Goal: Task Accomplishment & Management: Manage account settings

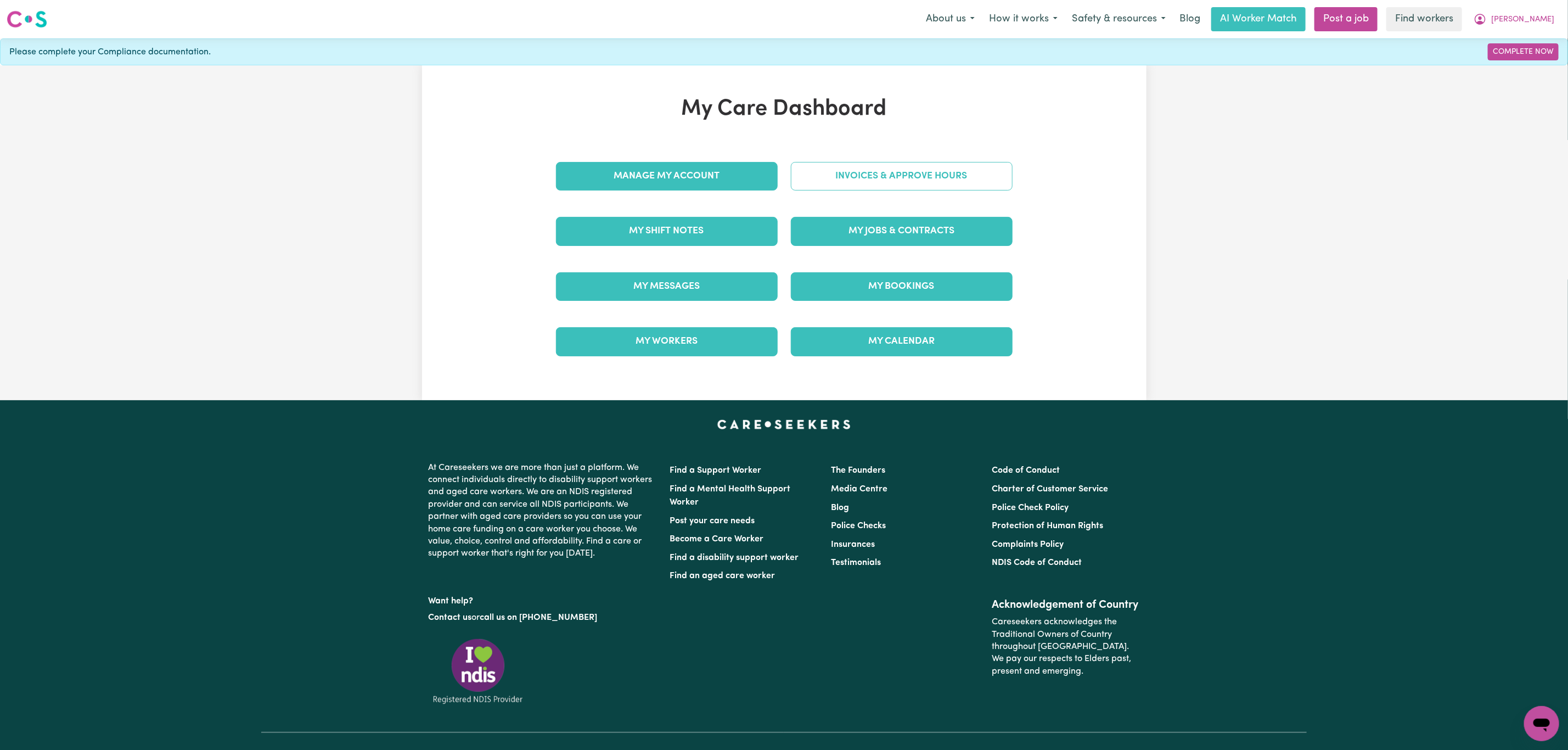
click at [877, 168] on link "Invoices & Approve Hours" at bounding box center [901, 176] width 221 height 29
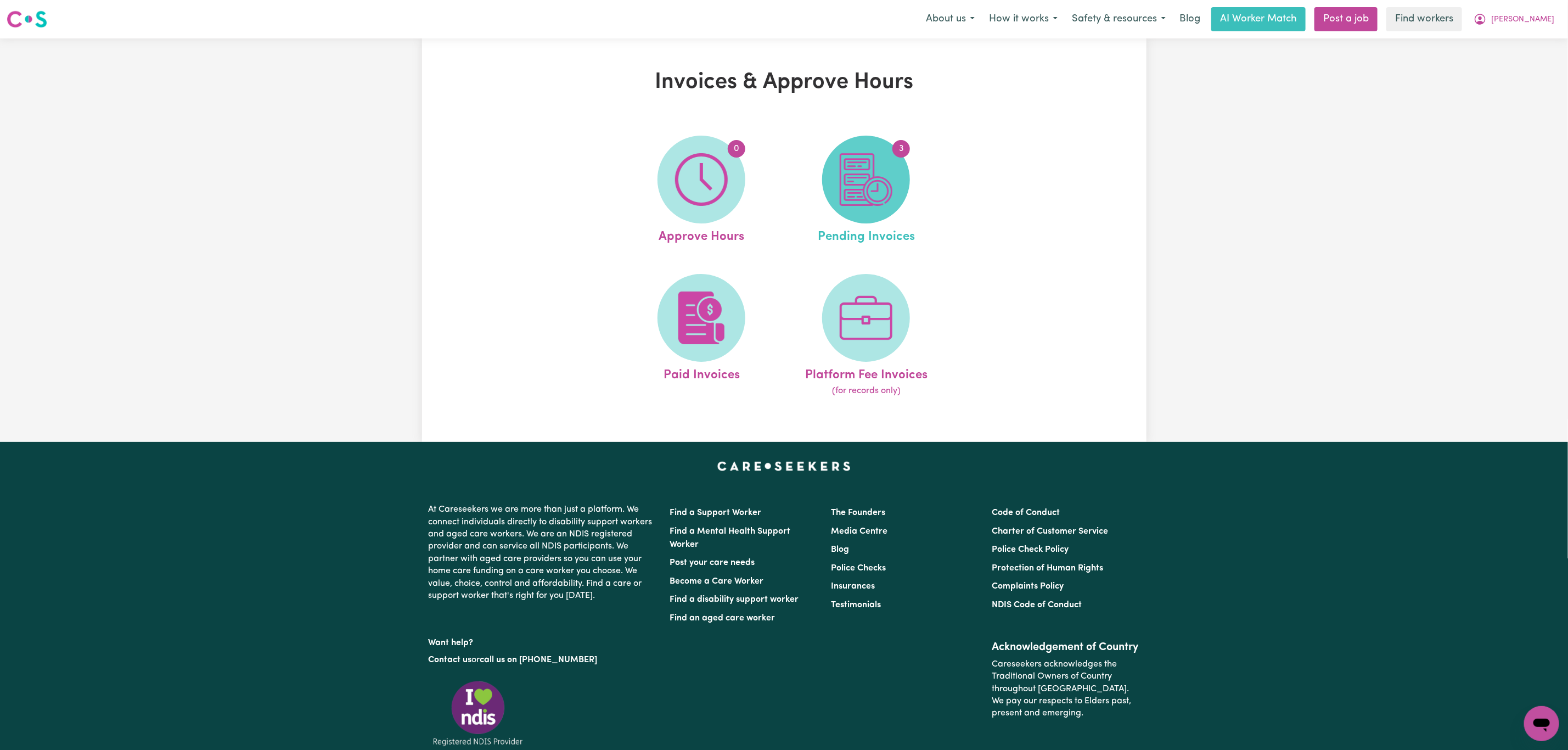
click at [827, 188] on span "3" at bounding box center [865, 179] width 88 height 88
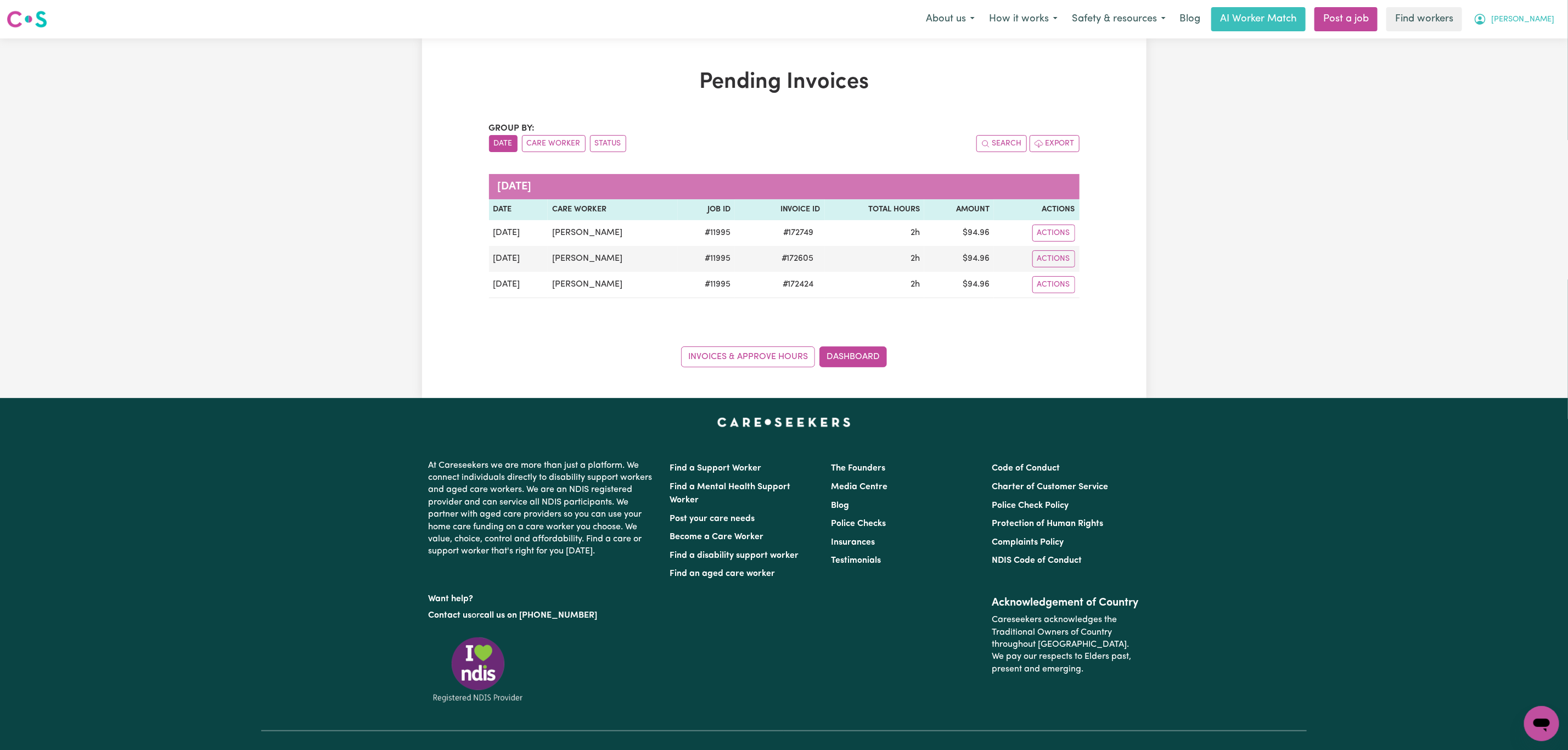
click at [1537, 16] on span "[PERSON_NAME]" at bounding box center [1523, 19] width 63 height 12
click at [1528, 55] on link "Logout" at bounding box center [1517, 63] width 87 height 21
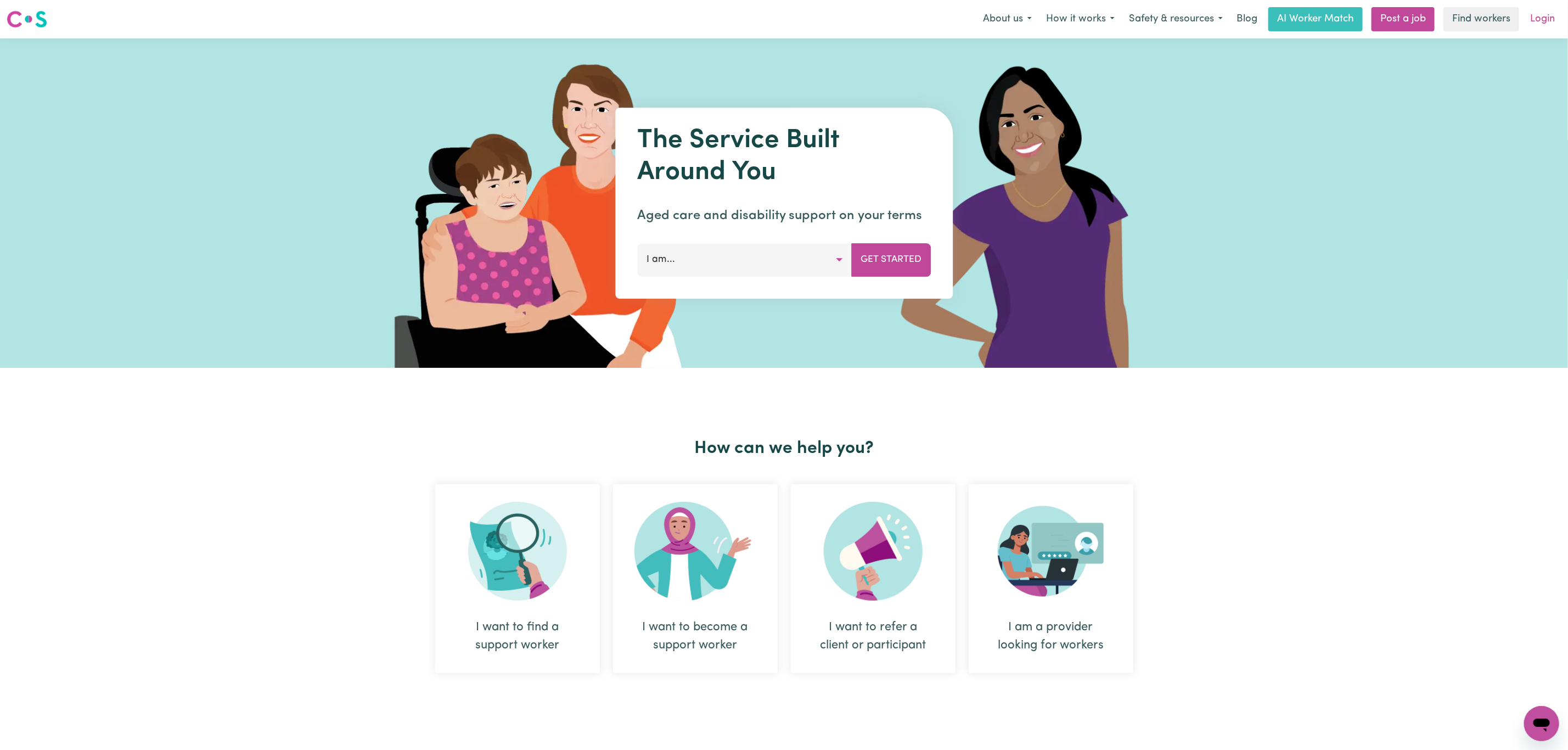
click at [1538, 28] on link "Login" at bounding box center [1542, 19] width 38 height 24
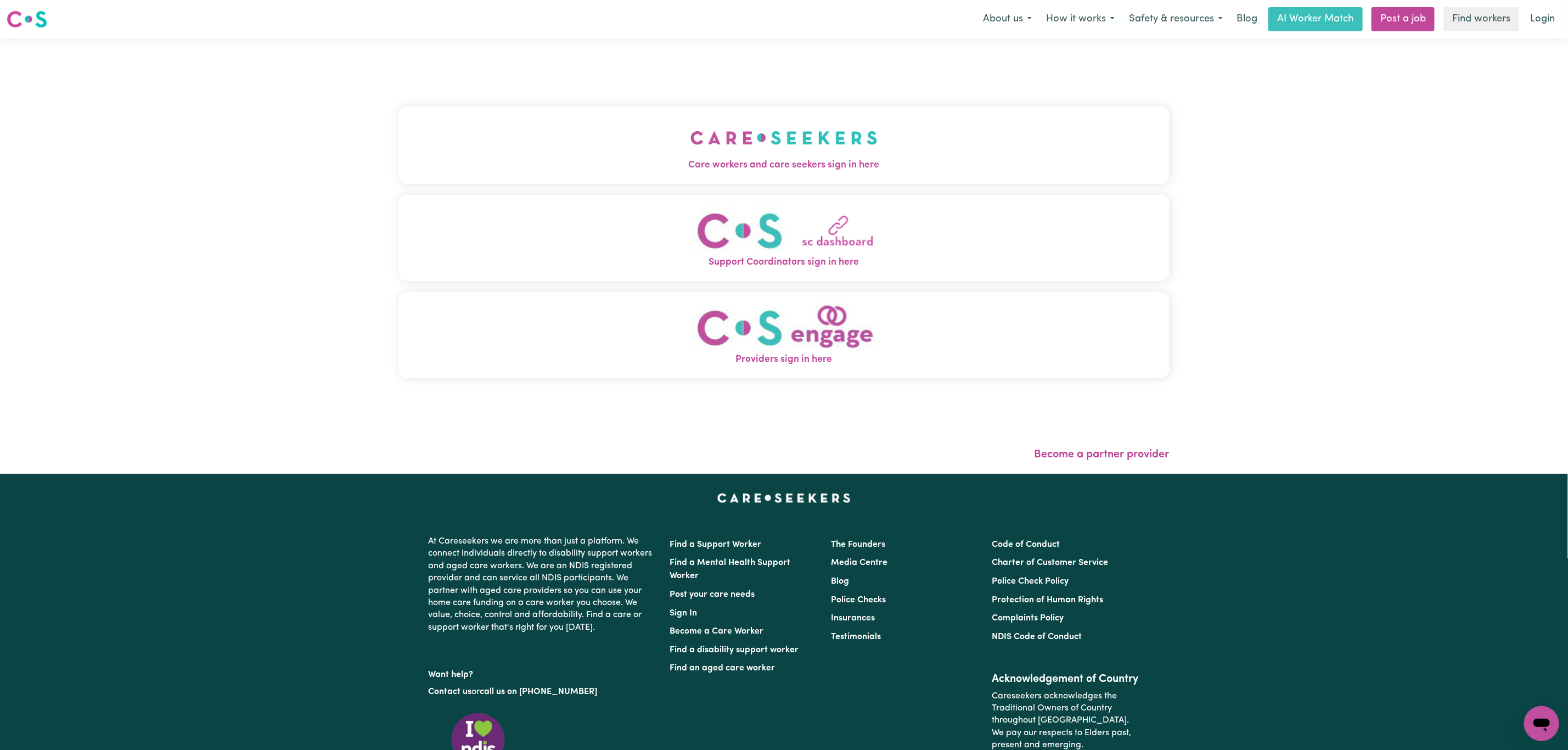
click at [507, 136] on button "Care workers and care seekers sign in here" at bounding box center [784, 145] width 771 height 77
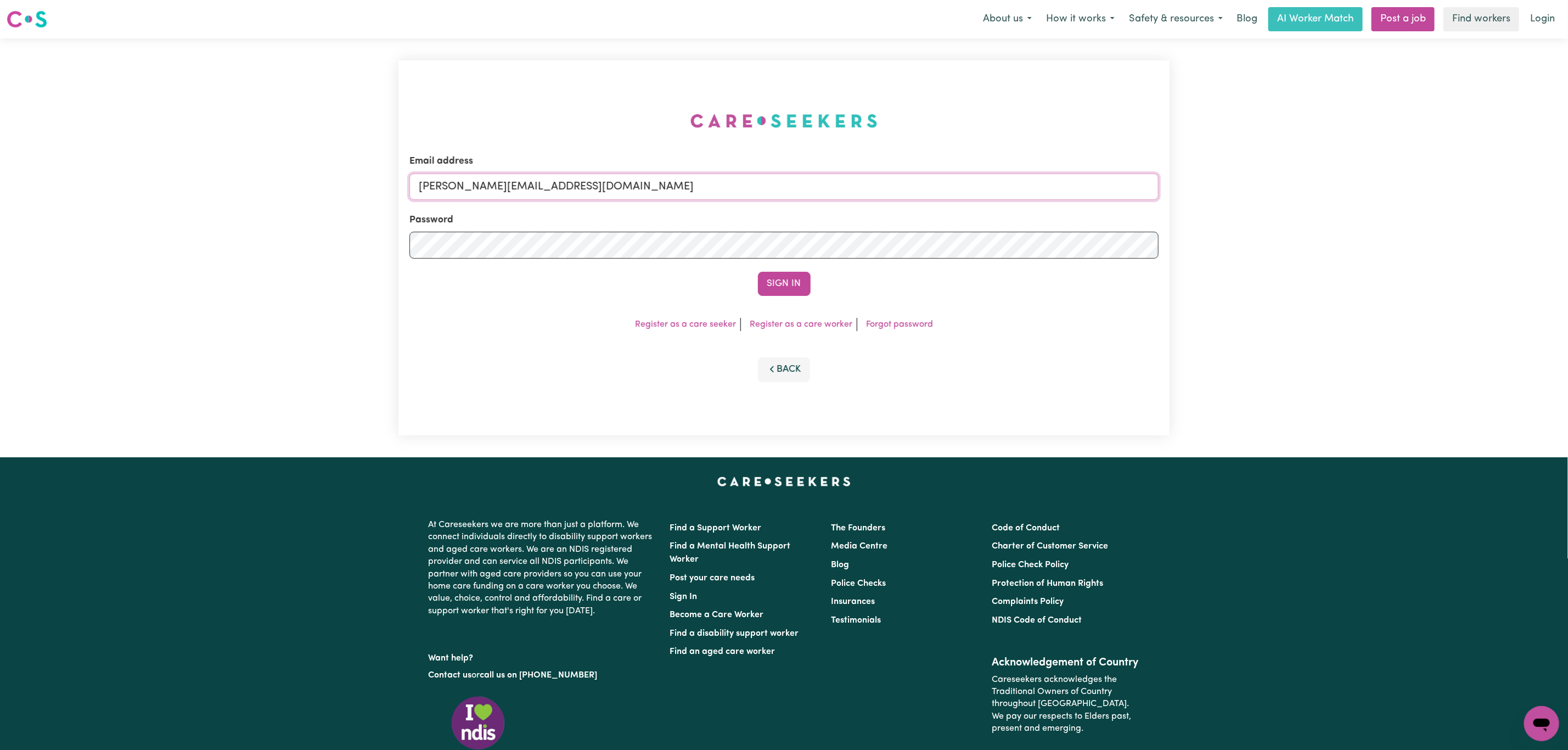
drag, startPoint x: 450, startPoint y: 186, endPoint x: 484, endPoint y: 193, distance: 34.7
click at [450, 184] on input "[PERSON_NAME][EMAIL_ADDRESS][DOMAIN_NAME]" at bounding box center [784, 186] width 749 height 27
drag, startPoint x: 475, startPoint y: 190, endPoint x: 867, endPoint y: 173, distance: 392.4
click at [867, 173] on input "[EMAIL_ADDRESS][PERSON_NAME][DOMAIN_NAME]" at bounding box center [784, 186] width 749 height 27
type input "[EMAIL_ADDRESS][DOMAIN_NAME]"
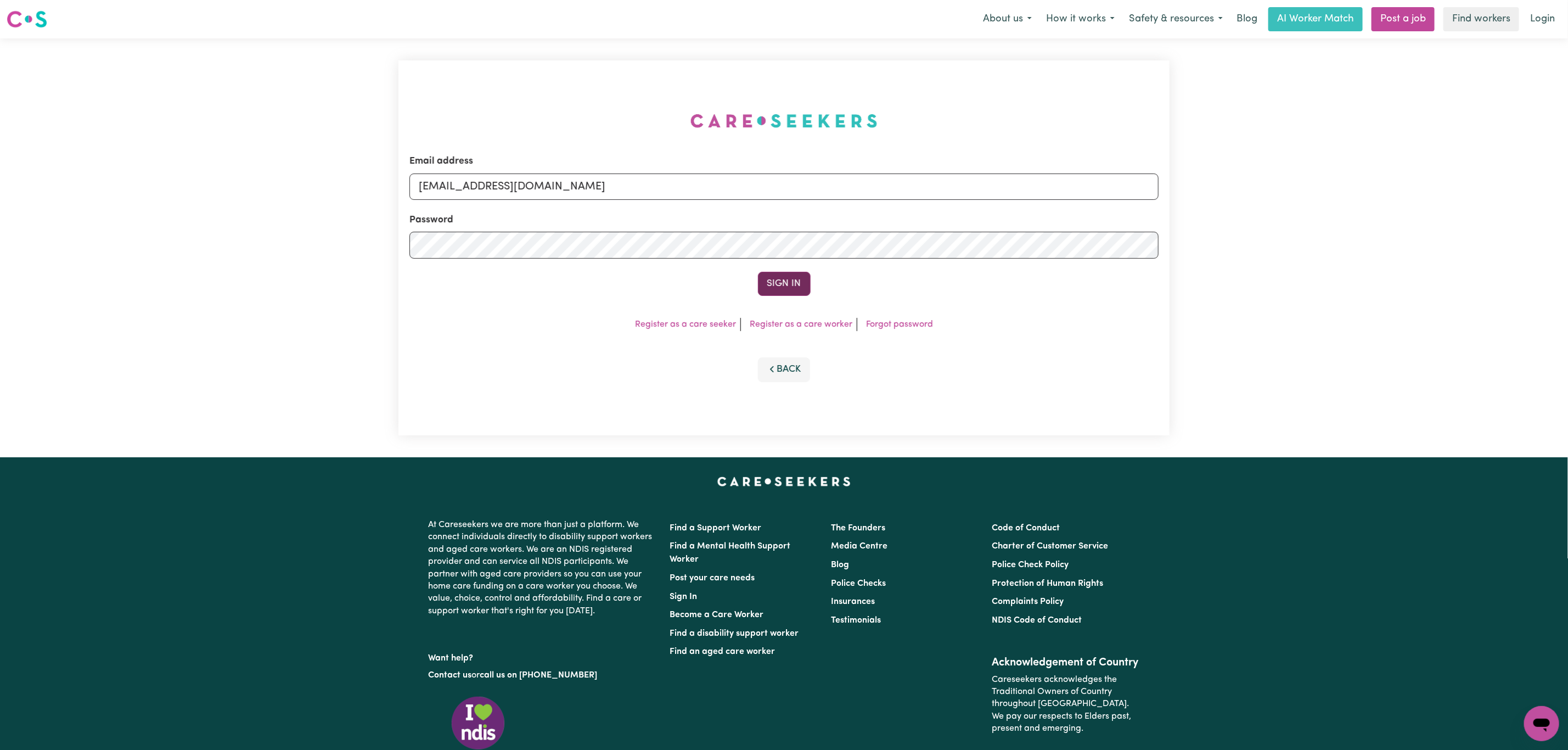
click at [789, 282] on button "Sign In" at bounding box center [784, 283] width 53 height 24
